Goal: Information Seeking & Learning: Learn about a topic

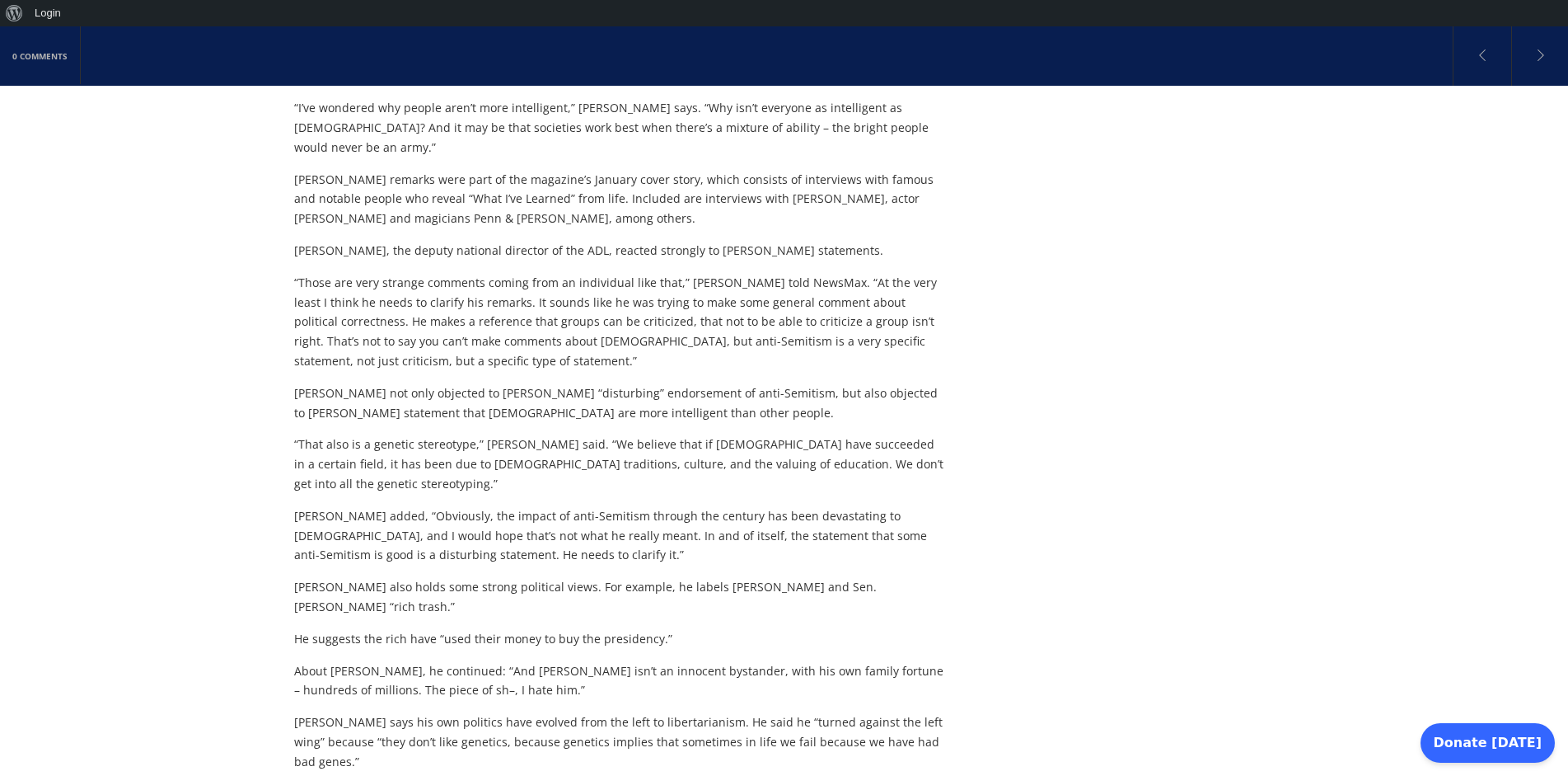
scroll to position [690, 0]
drag, startPoint x: 624, startPoint y: 332, endPoint x: 855, endPoint y: 383, distance: 236.6
click at [855, 383] on div "Scientist [PERSON_NAME], co-discoverer of the structure of DNA and a Nobel Priz…" at bounding box center [622, 387] width 654 height 1176
click at [843, 432] on p "“That also is a genetic stereotype,” [PERSON_NAME] said. “We believe that if [D…" at bounding box center [622, 461] width 654 height 59
drag, startPoint x: 664, startPoint y: 415, endPoint x: 883, endPoint y: 424, distance: 219.2
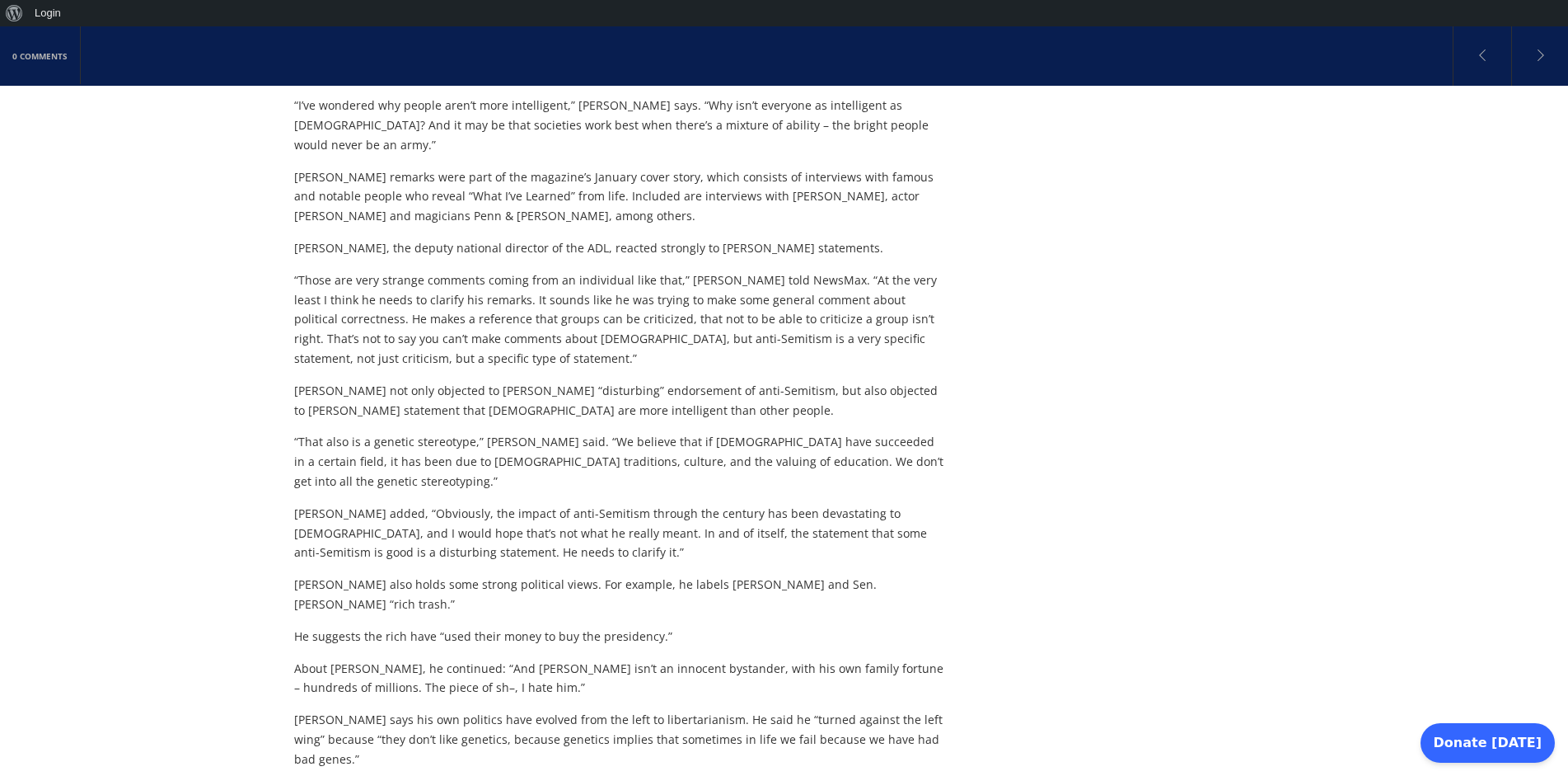
click at [883, 503] on p "[PERSON_NAME] added, “Obviously, the impact of anti-Semitism through the centur…" at bounding box center [622, 532] width 654 height 59
click at [714, 503] on p "[PERSON_NAME] added, “Obviously, the impact of anti-Semitism through the centur…" at bounding box center [622, 532] width 654 height 59
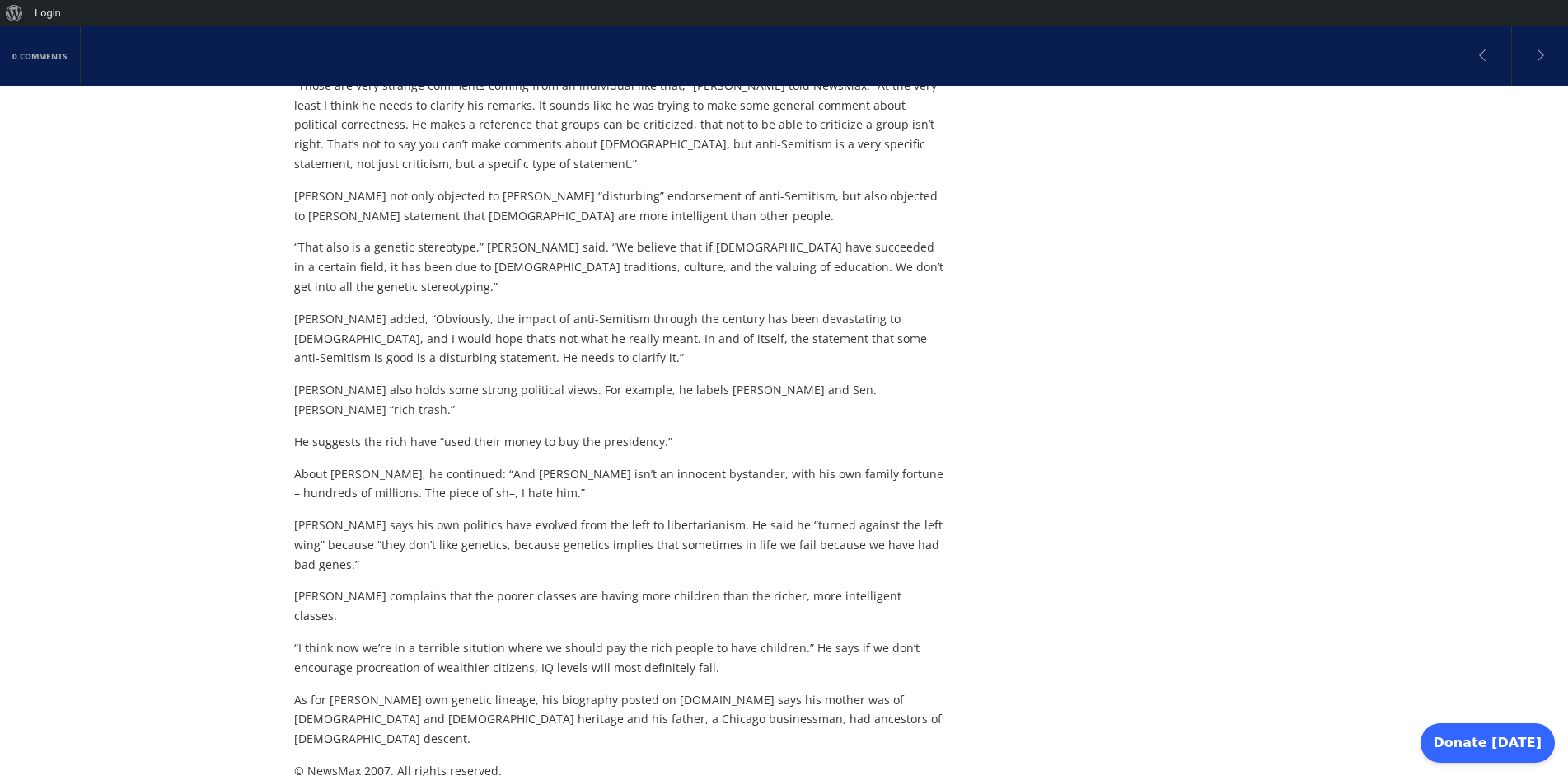
scroll to position [888, 0]
drag, startPoint x: 492, startPoint y: 502, endPoint x: 826, endPoint y: 508, distance: 334.1
click at [826, 635] on p "“I think now we’re in a terrible sitution where we should pay the rich people t…" at bounding box center [622, 655] width 654 height 40
drag, startPoint x: 410, startPoint y: 506, endPoint x: 564, endPoint y: 522, distance: 154.8
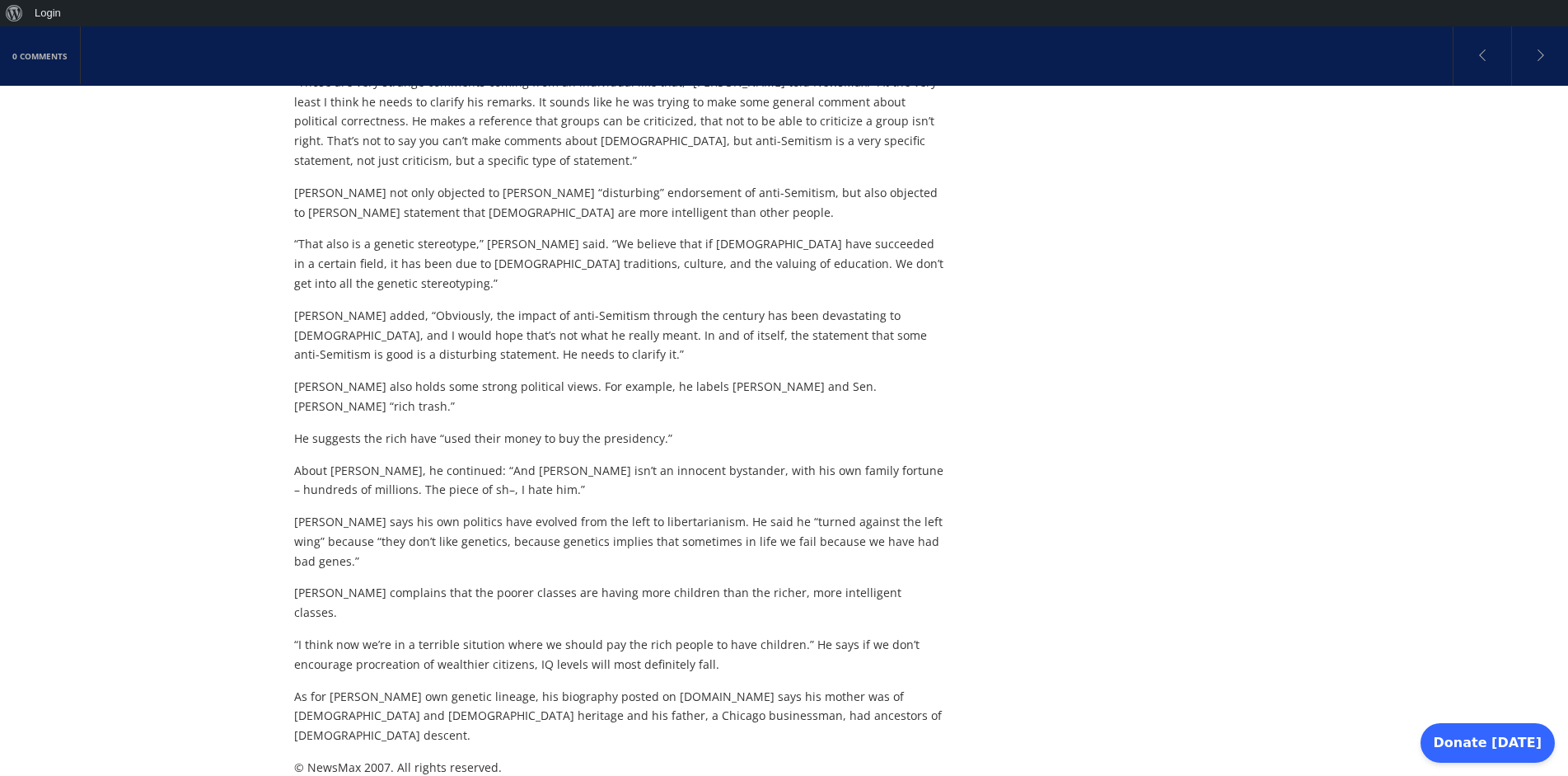
click at [564, 635] on p "“I think now we’re in a terrible sitution where we should pay the rich people t…" at bounding box center [622, 655] width 654 height 40
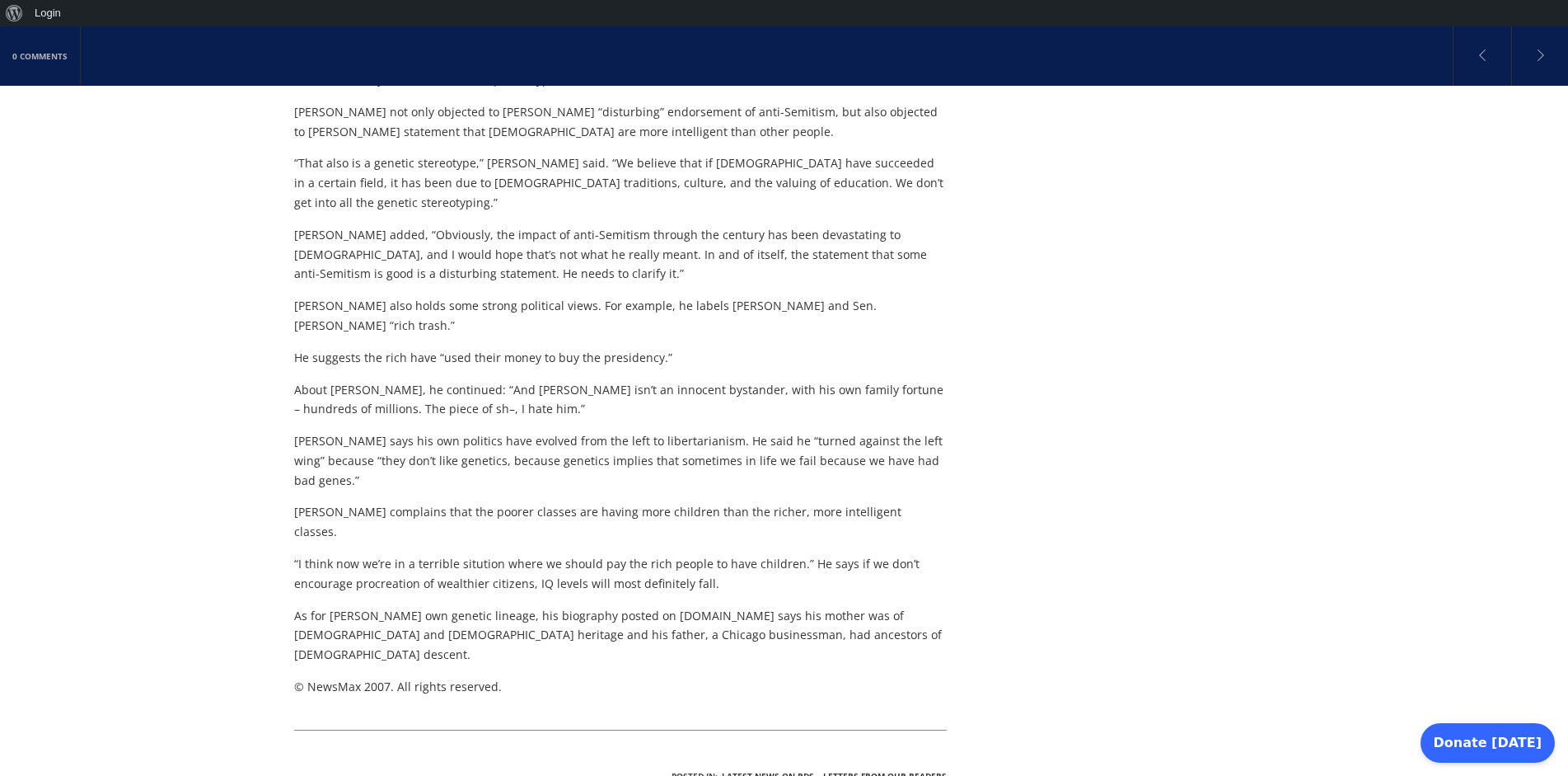
scroll to position [965, 0]
drag, startPoint x: 621, startPoint y: 418, endPoint x: 560, endPoint y: 491, distance: 95.1
click at [560, 491] on div "Scientist [PERSON_NAME], co-discoverer of the structure of DNA and a Nobel Priz…" at bounding box center [622, 110] width 654 height 1176
click at [560, 608] on p "As for [PERSON_NAME] own genetic lineage, his biography posted on [DOMAIN_NAME]…" at bounding box center [622, 638] width 654 height 59
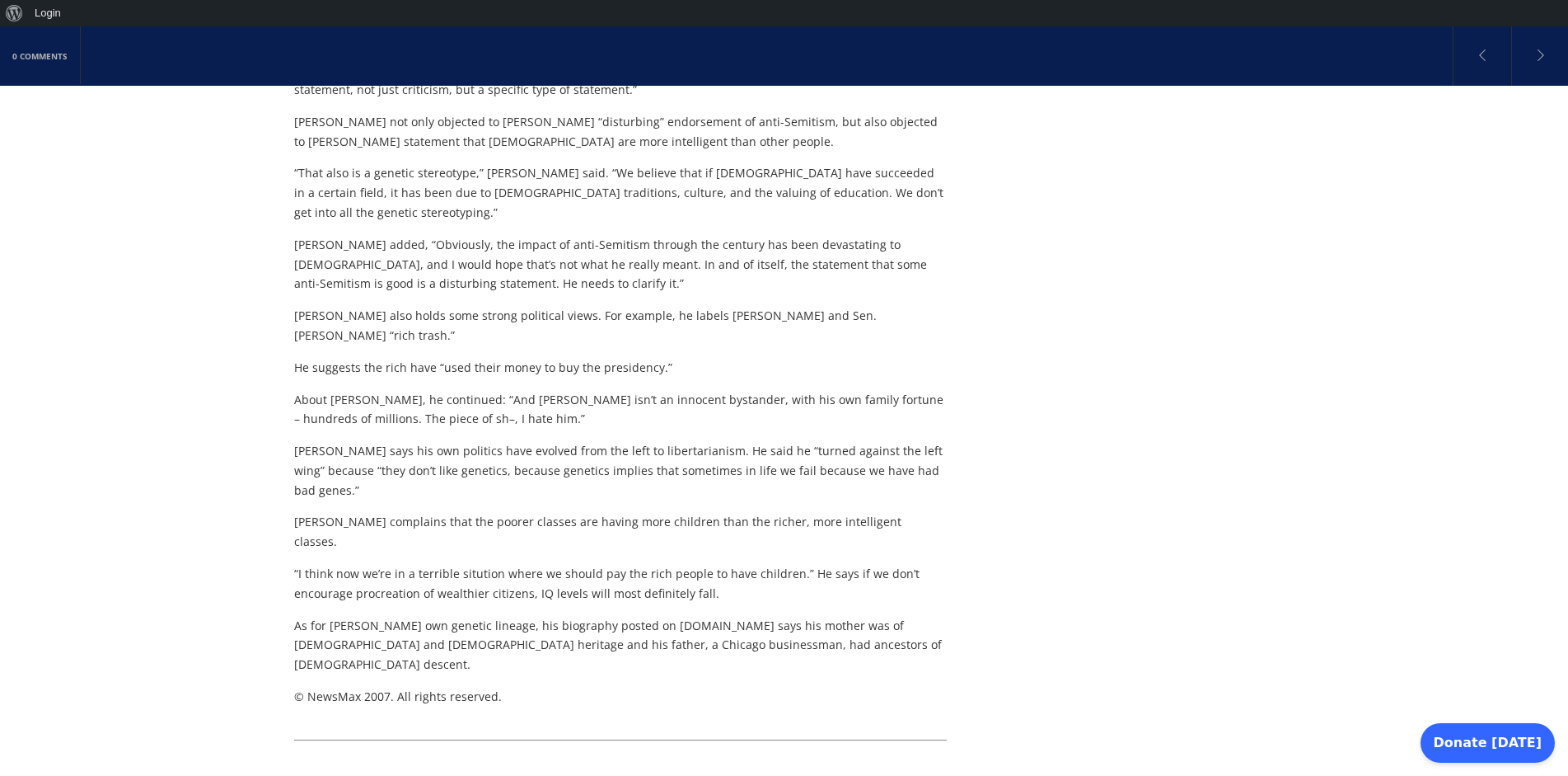
scroll to position [965, 0]
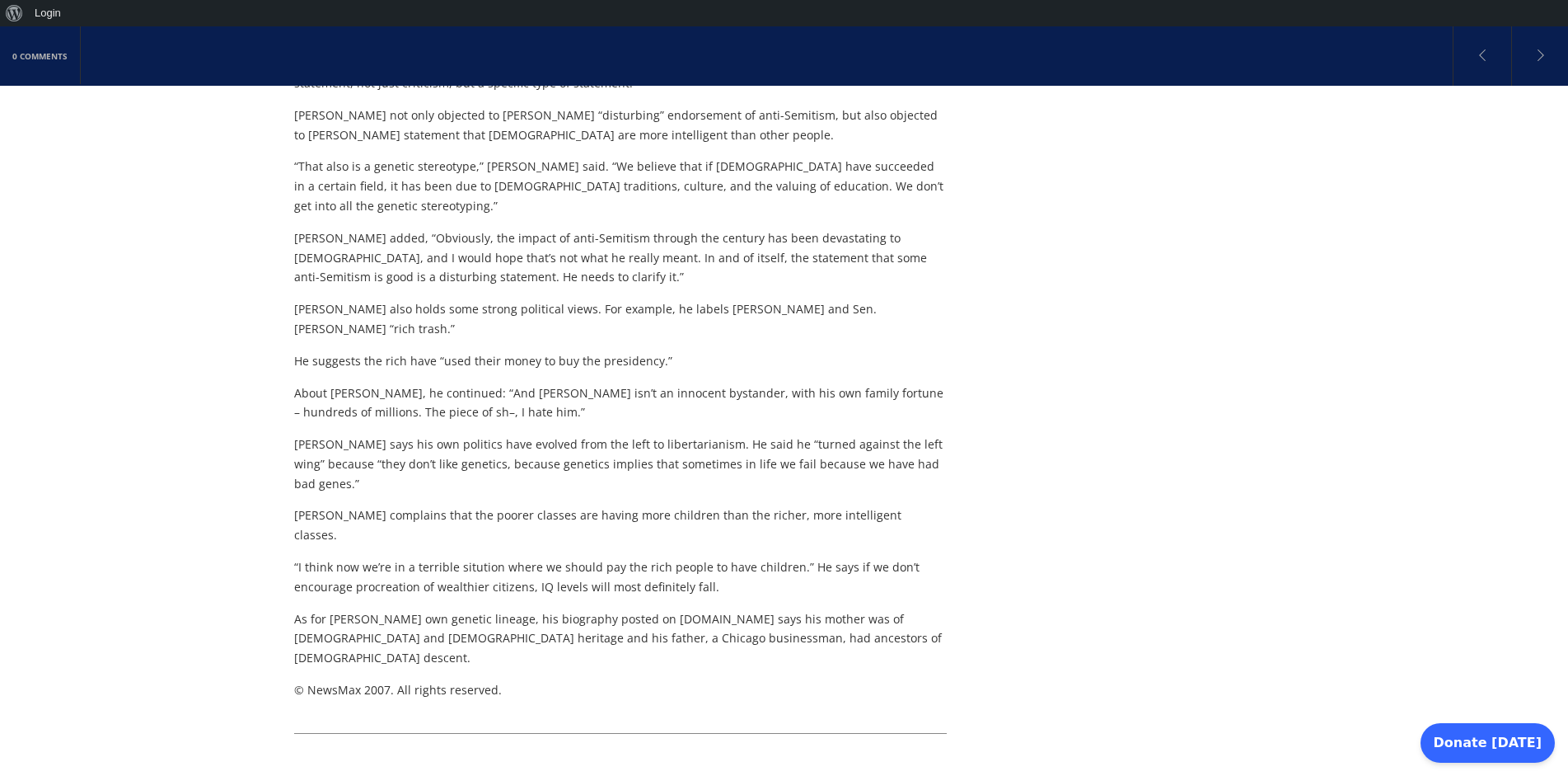
drag, startPoint x: 623, startPoint y: 469, endPoint x: 847, endPoint y: 498, distance: 225.9
click at [847, 609] on p "As for [PERSON_NAME] own genetic lineage, his biography posted on [DOMAIN_NAME]…" at bounding box center [622, 639] width 654 height 59
click at [848, 609] on p "As for [PERSON_NAME] own genetic lineage, his biography posted on [DOMAIN_NAME]…" at bounding box center [622, 639] width 654 height 59
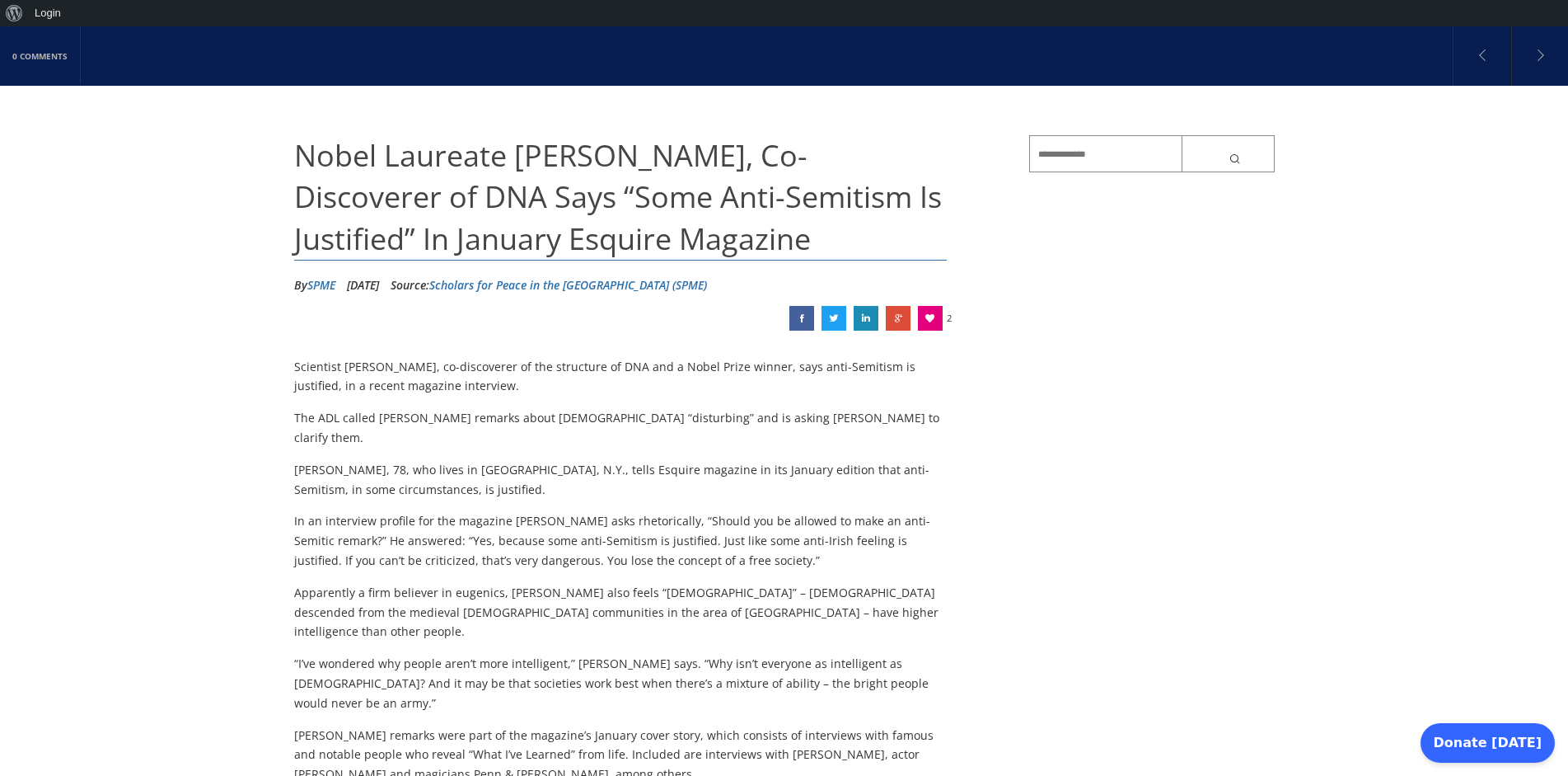
scroll to position [0, 0]
